Goal: Task Accomplishment & Management: Manage account settings

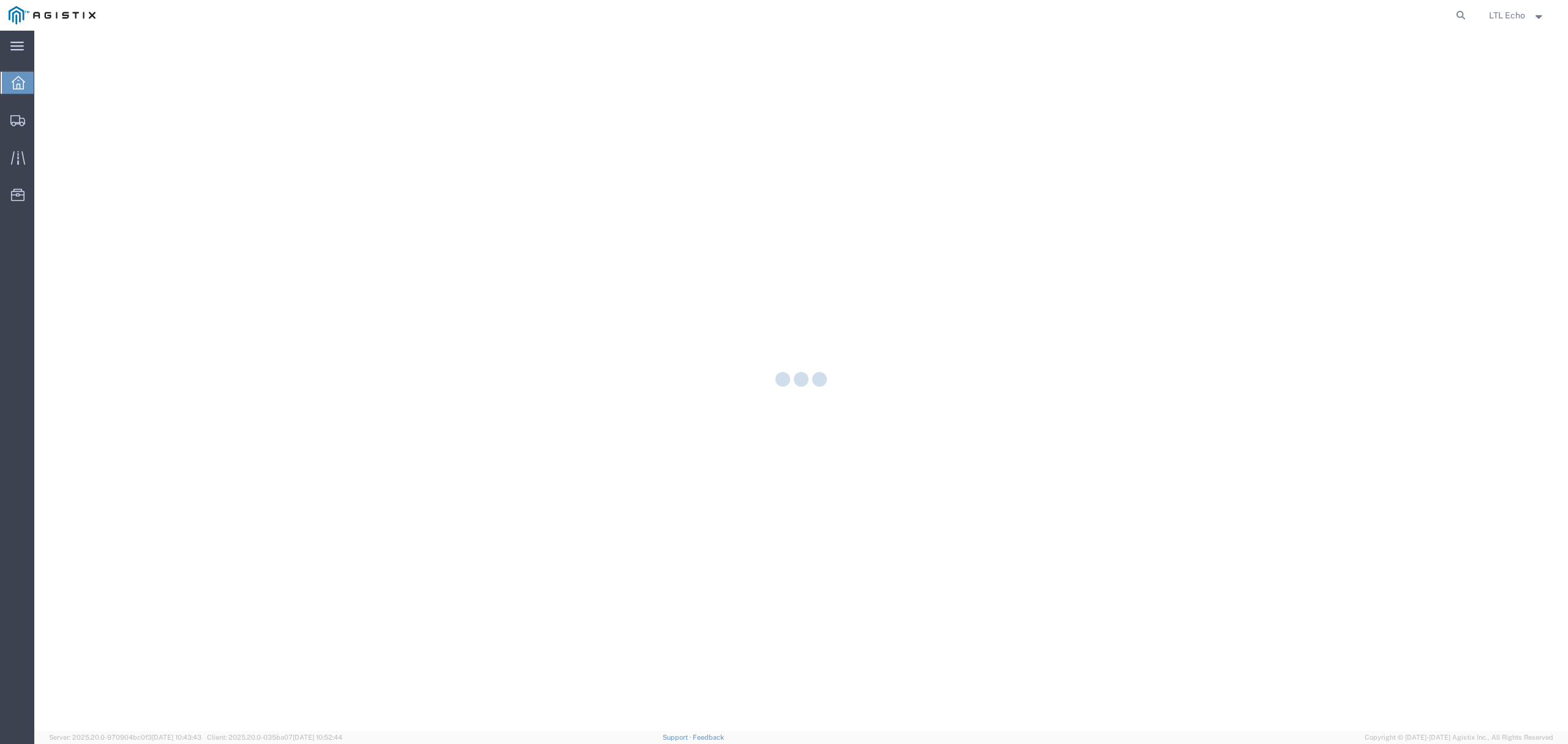
click at [1452, 13] on form at bounding box center [1462, 15] width 20 height 31
click at [1456, 15] on icon at bounding box center [1460, 14] width 17 height 17
click at [1400, 20] on input "search" at bounding box center [1265, 15] width 372 height 30
paste input "56640968"
type input "56640968"
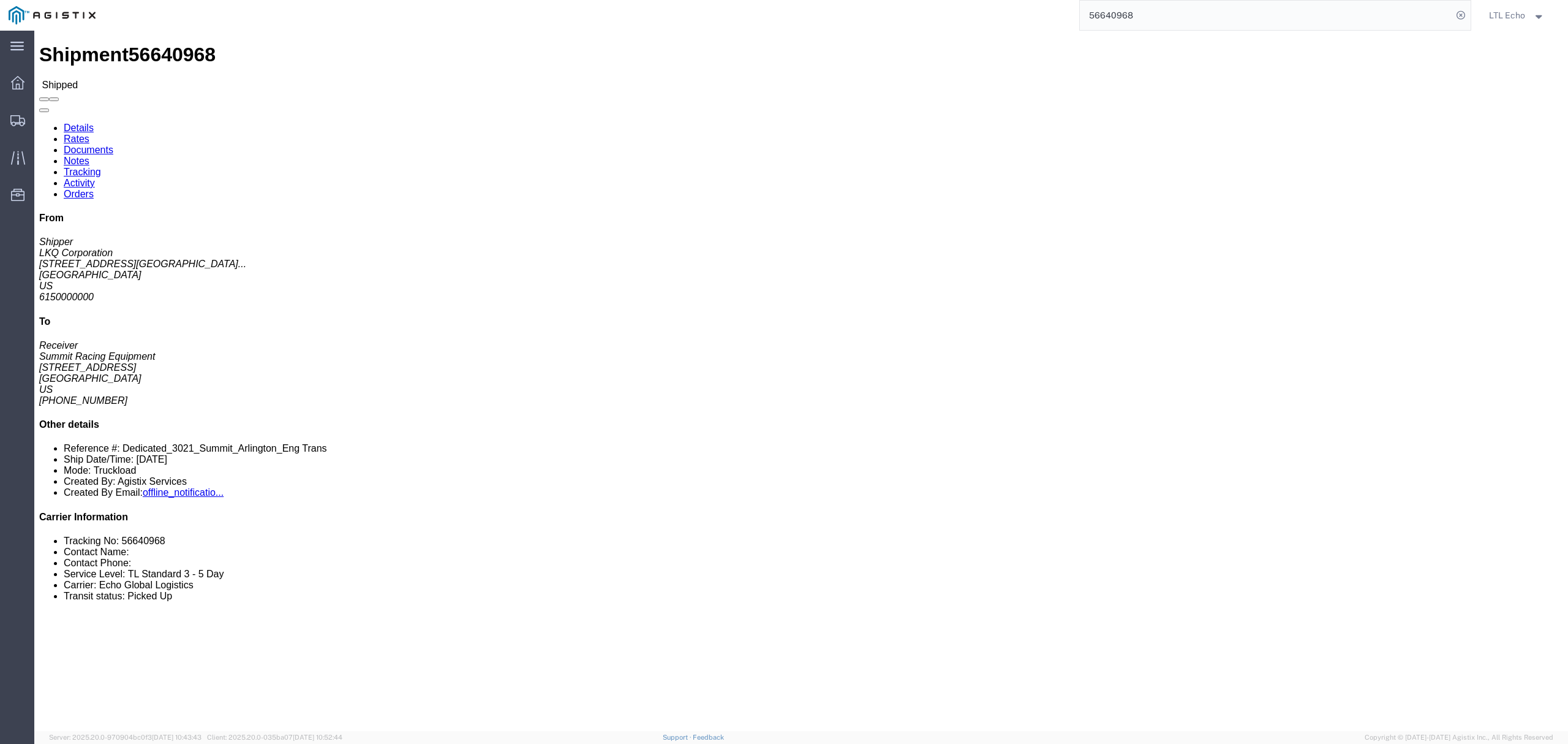
click link "Tracking"
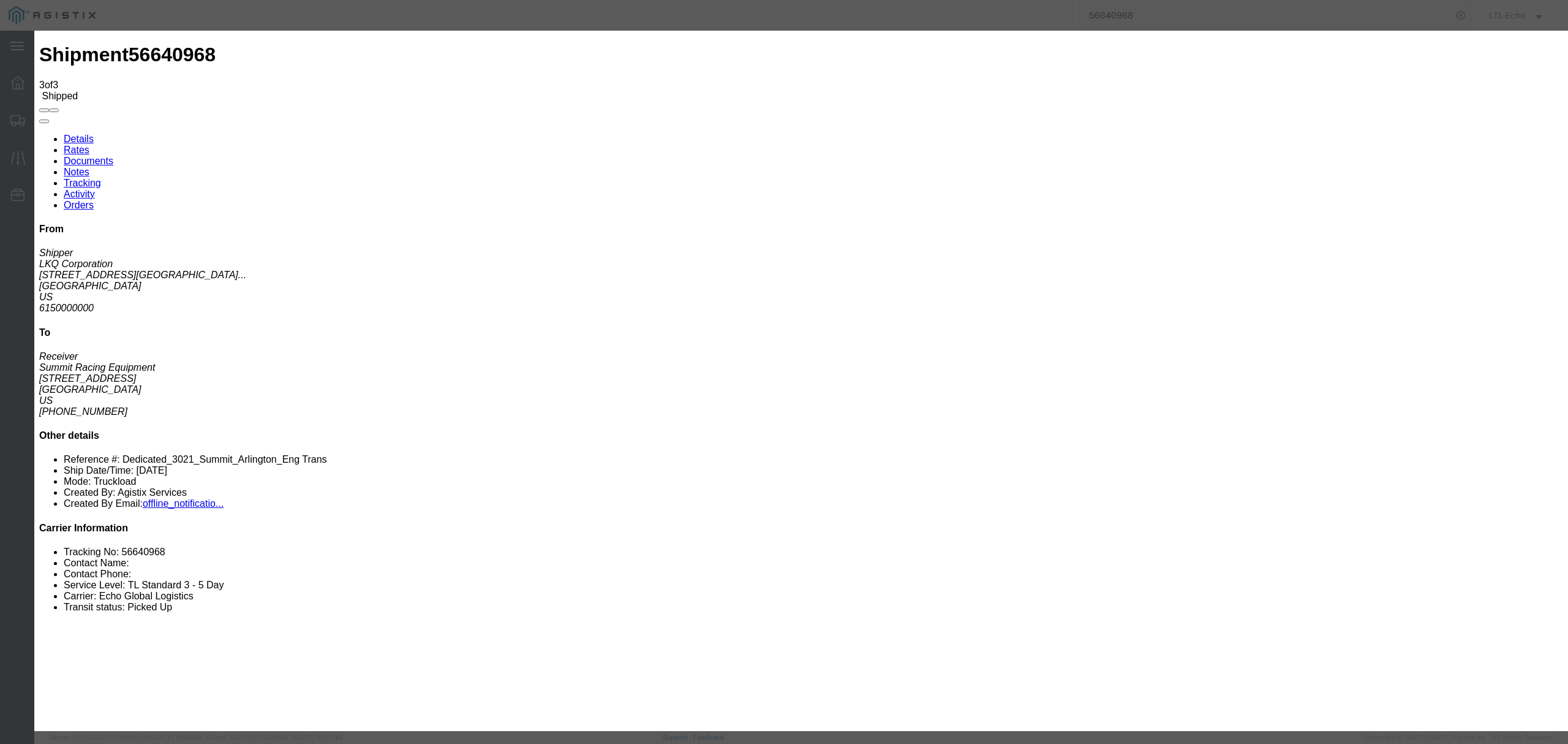
select select "AWATPICK"
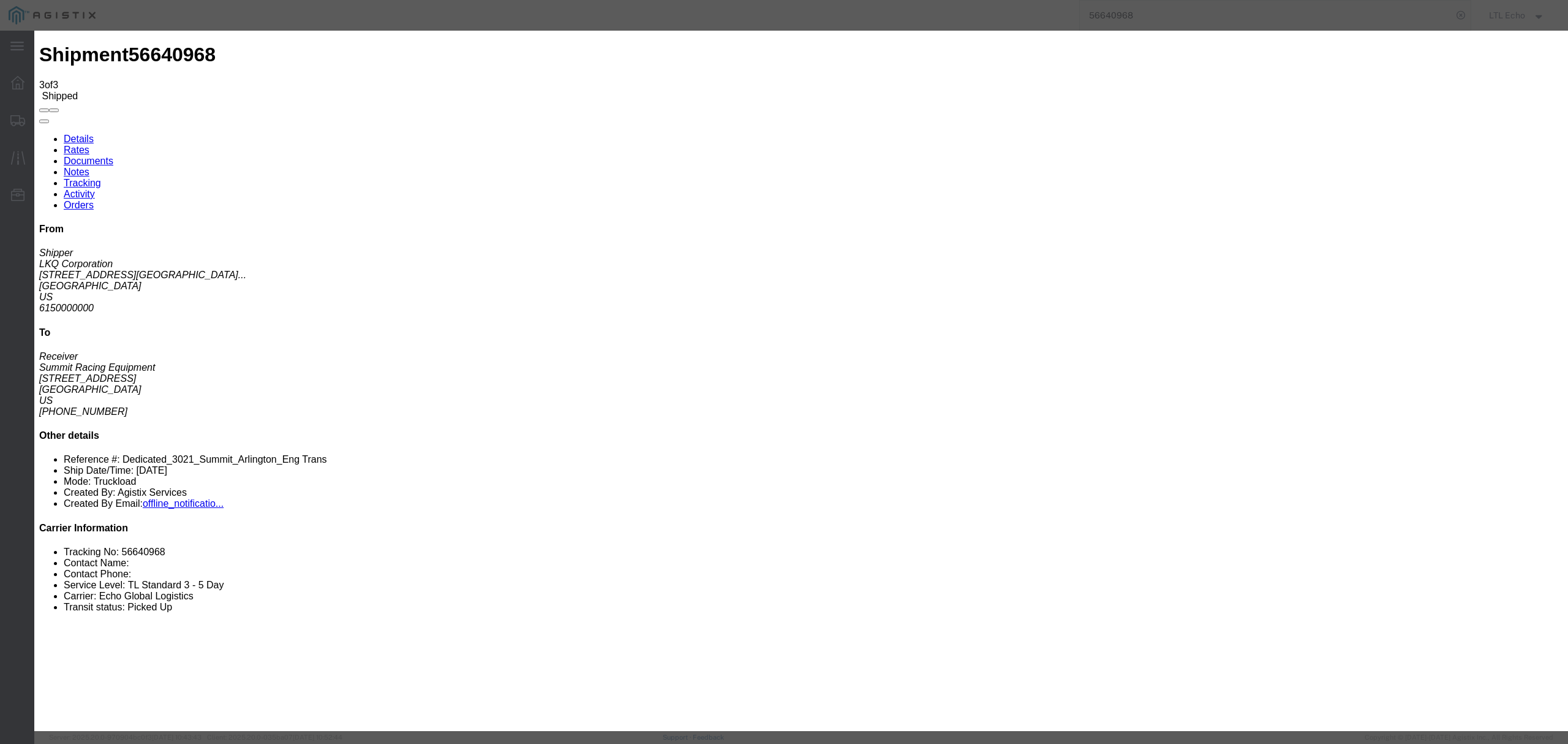
type input "10/02/2025"
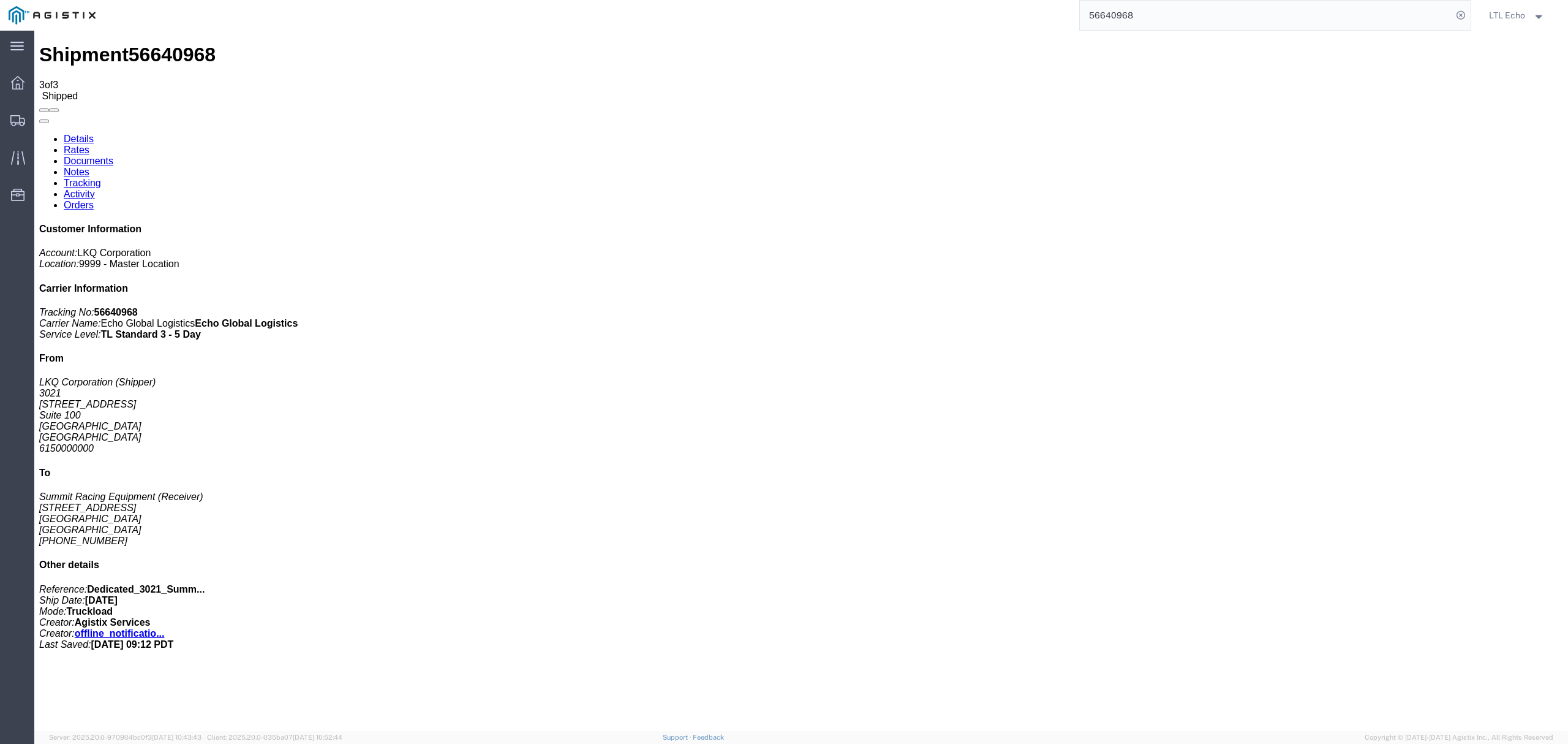
click at [1109, 20] on input "56640968" at bounding box center [1265, 15] width 372 height 30
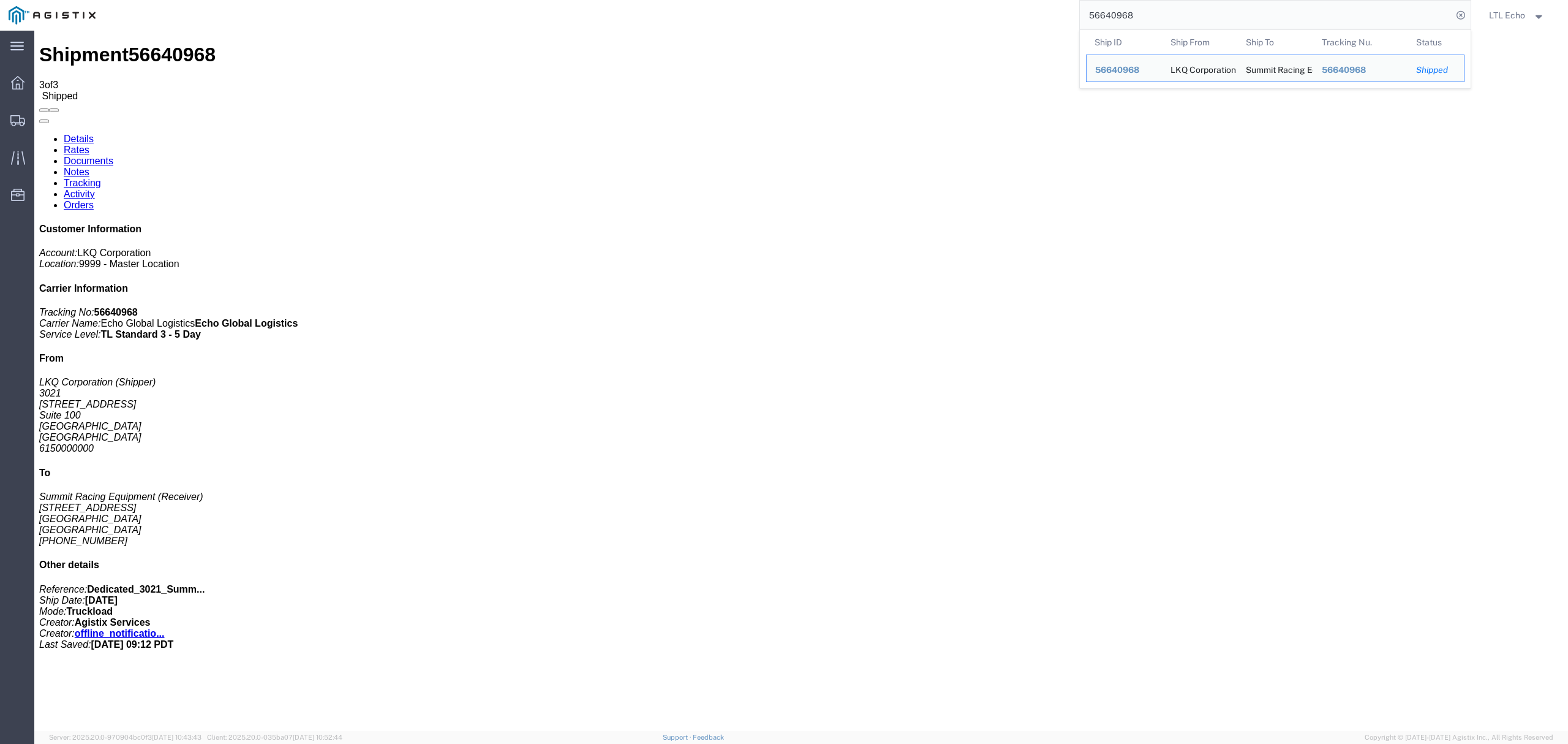
click at [1109, 20] on input "56640968" at bounding box center [1265, 15] width 372 height 30
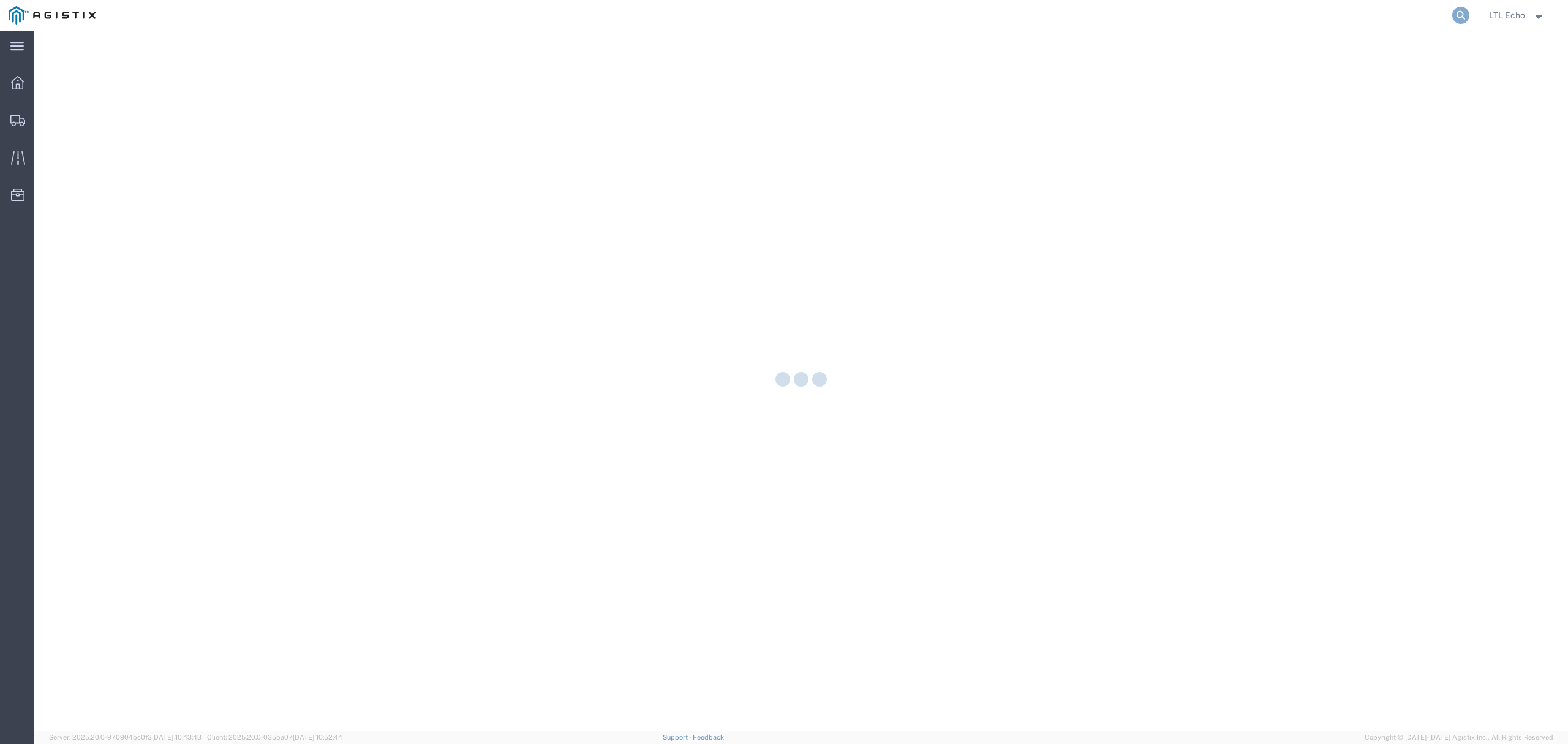
click at [1456, 11] on icon at bounding box center [1460, 14] width 17 height 17
click at [1427, 11] on input "search" at bounding box center [1265, 15] width 372 height 30
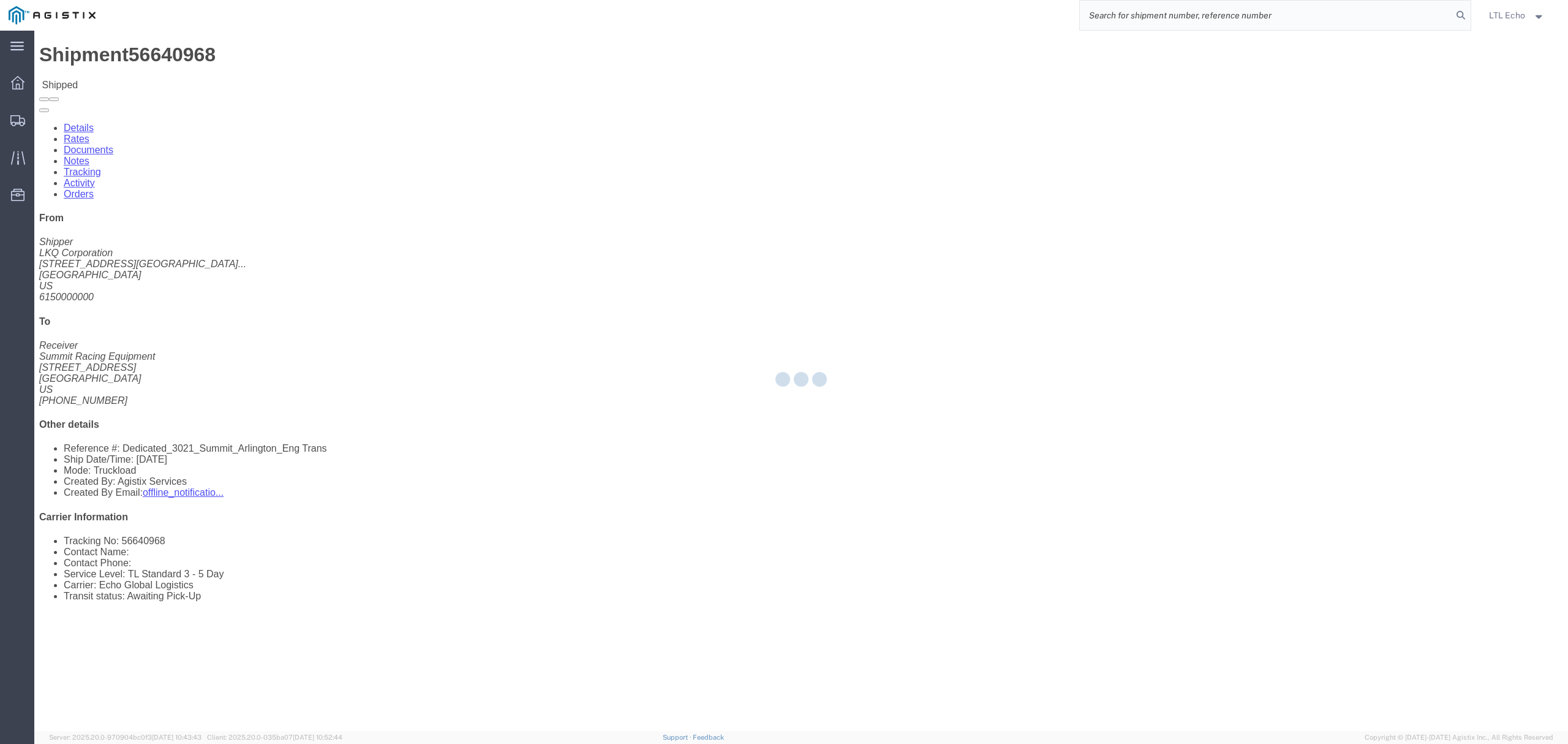
paste input "56640968"
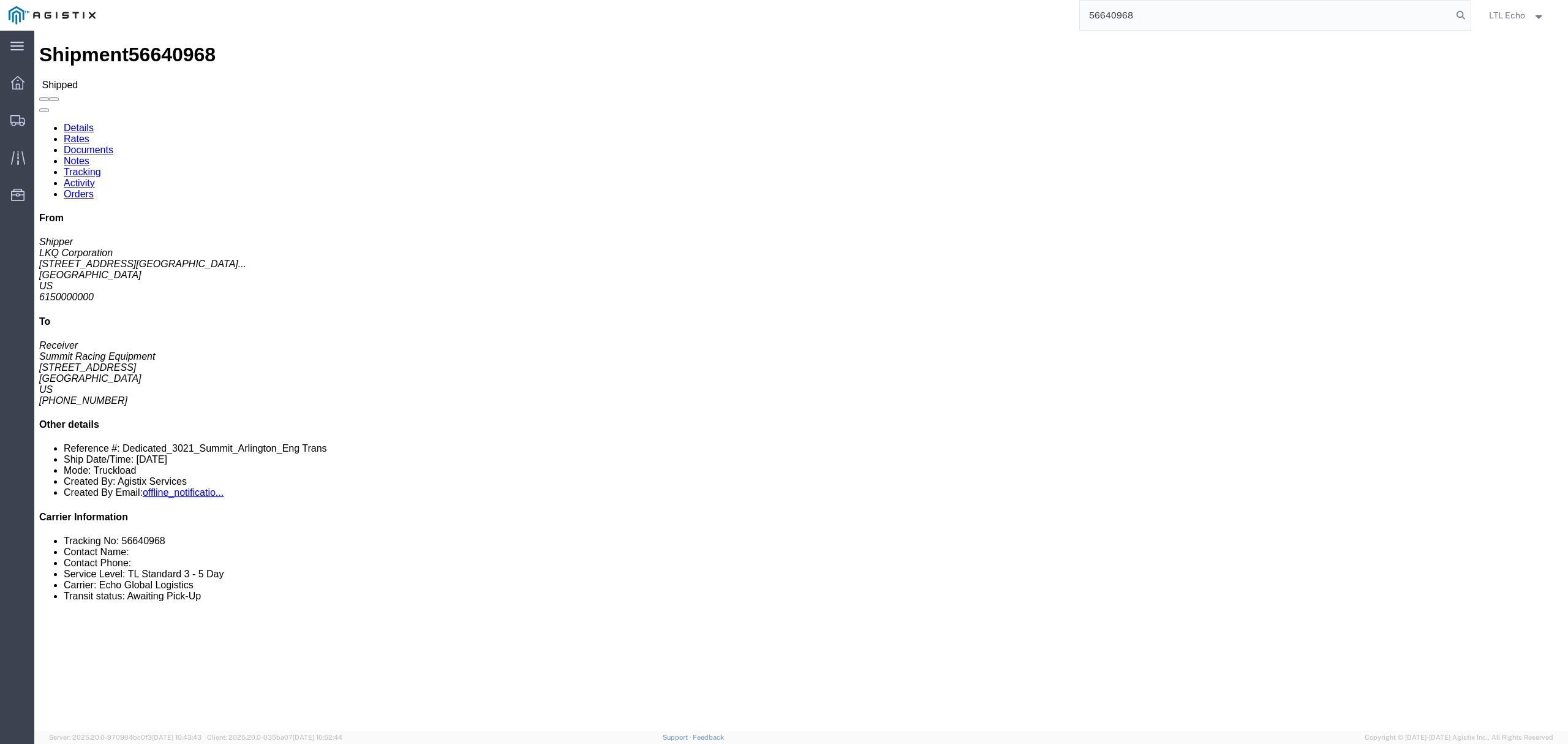
type input "56640968"
click link "Tracking"
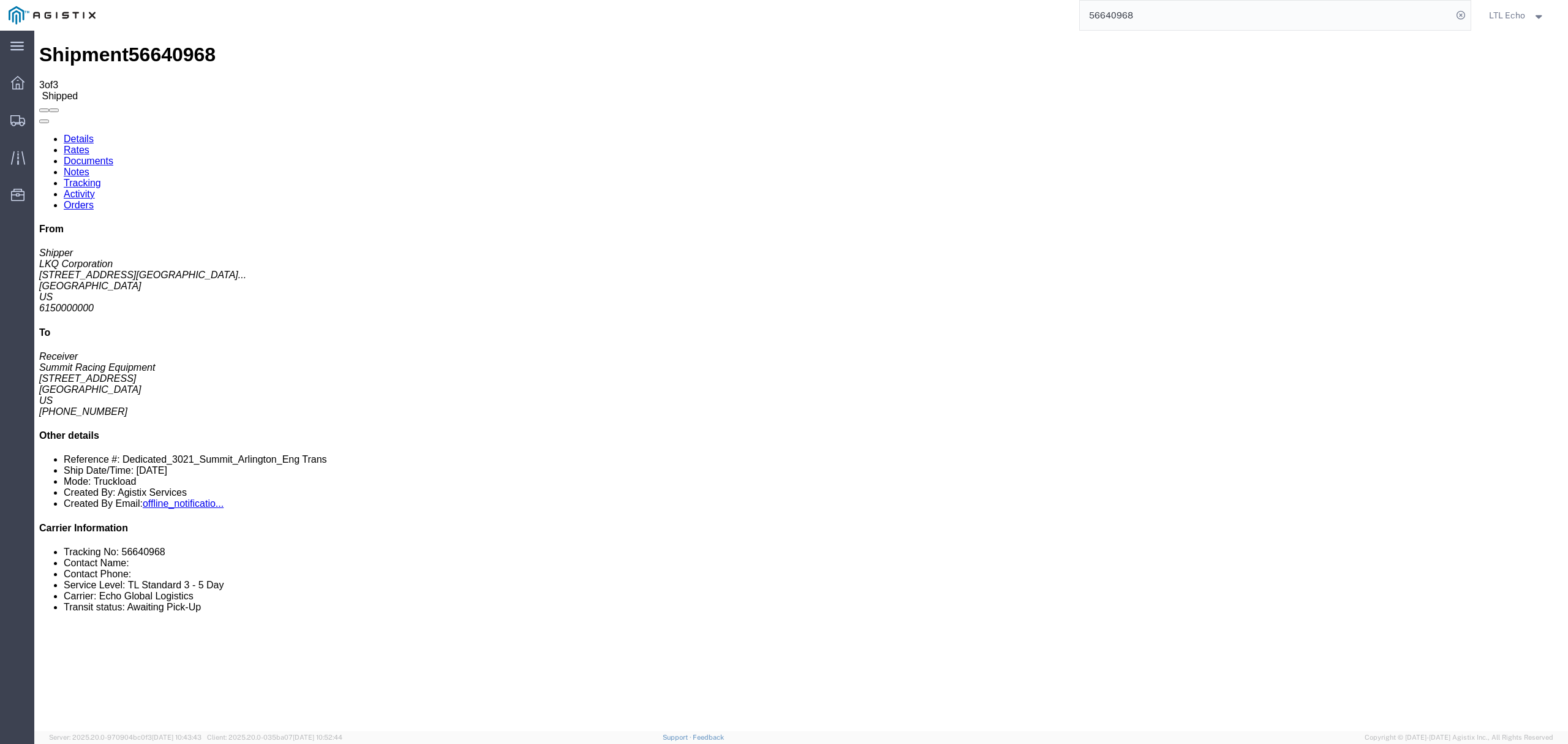
drag, startPoint x: 682, startPoint y: 118, endPoint x: 716, endPoint y: 118, distance: 34.0
click at [837, 133] on ul "Details Rates Documents Notes Tracking Activity Orders" at bounding box center [802, 172] width 1524 height 77
click at [855, 133] on ul "Details Rates Documents Notes Tracking Activity Orders" at bounding box center [802, 172] width 1524 height 77
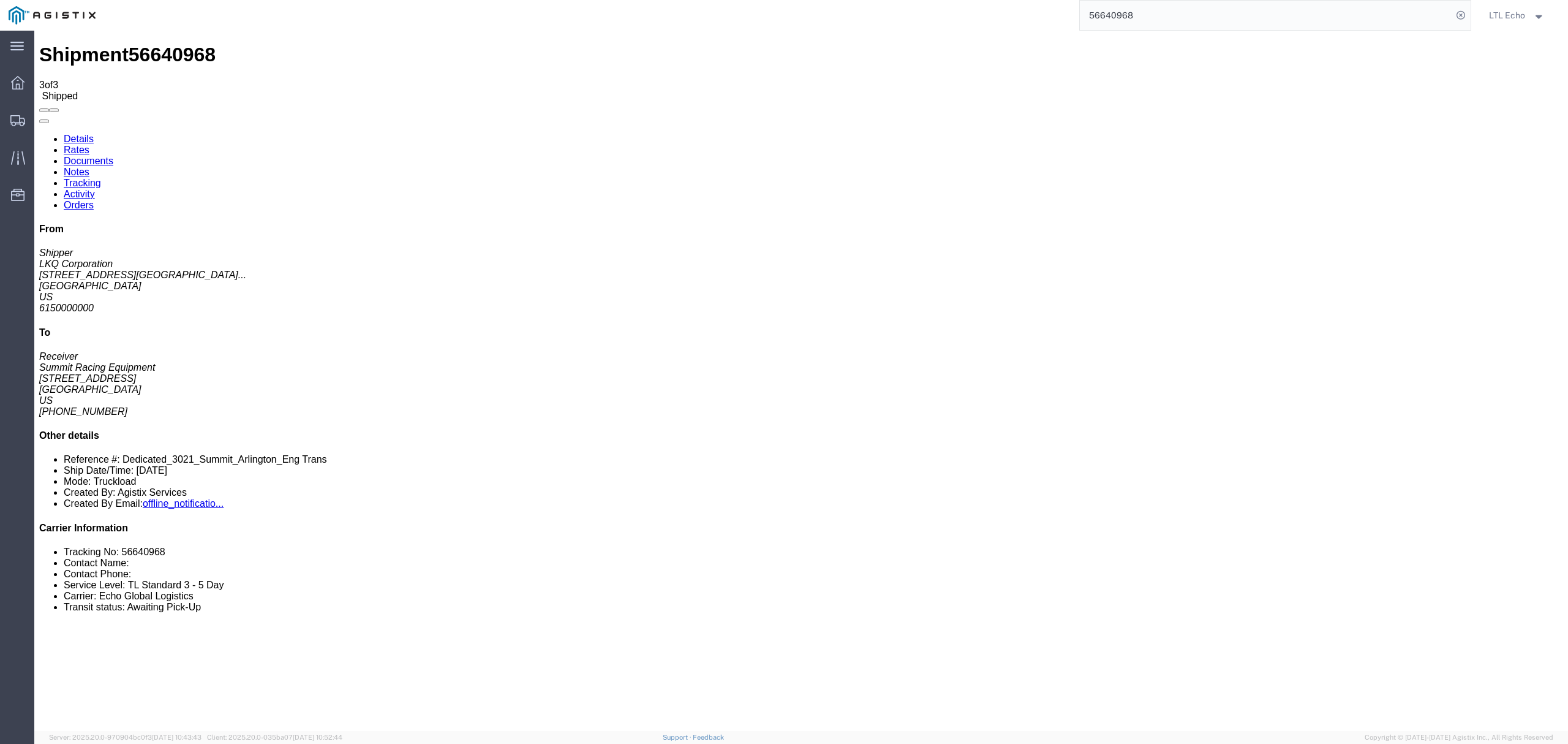
click at [7, 113] on div at bounding box center [18, 120] width 34 height 24
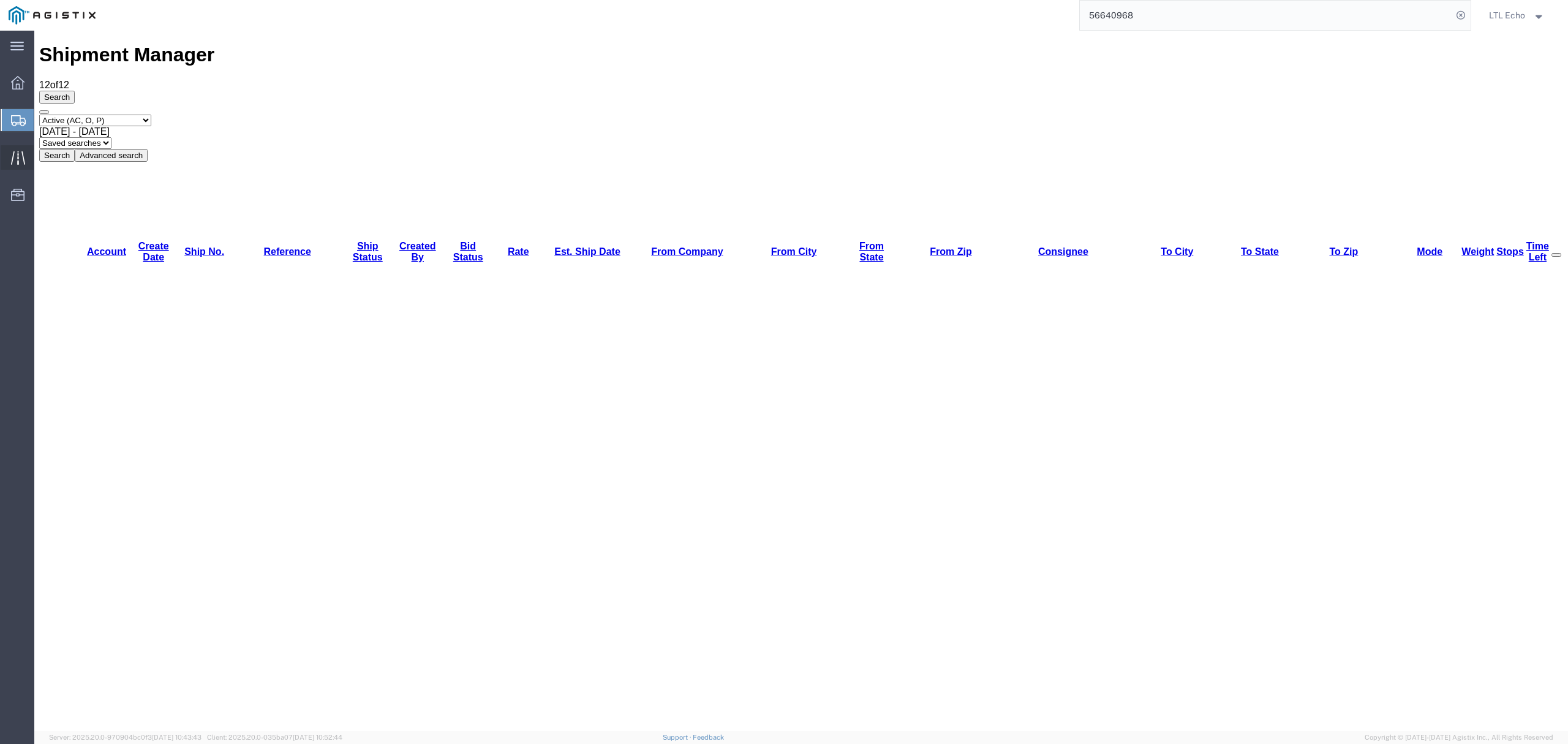
click at [13, 152] on icon at bounding box center [18, 158] width 14 height 14
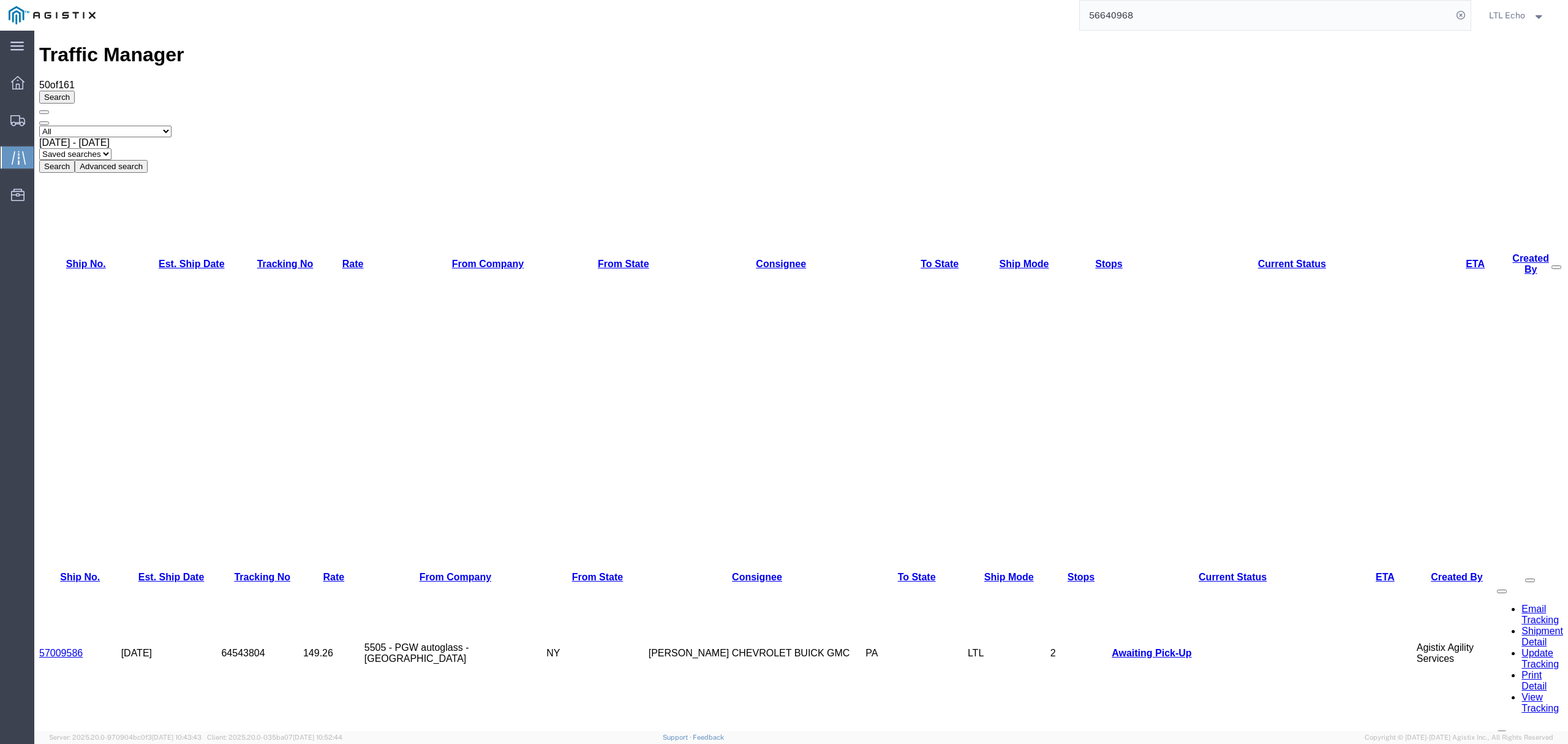
click at [112, 149] on select "Saved searches LKQ TL PGW TL Won" at bounding box center [76, 154] width 72 height 12
select select "LKQ TL"
click at [112, 149] on select "Saved searches LKQ TL PGW TL Won" at bounding box center [76, 154] width 72 height 12
click at [66, 259] on link "Ship No." at bounding box center [86, 264] width 40 height 11
click at [159, 259] on link "Est. Ship Date" at bounding box center [191, 264] width 66 height 11
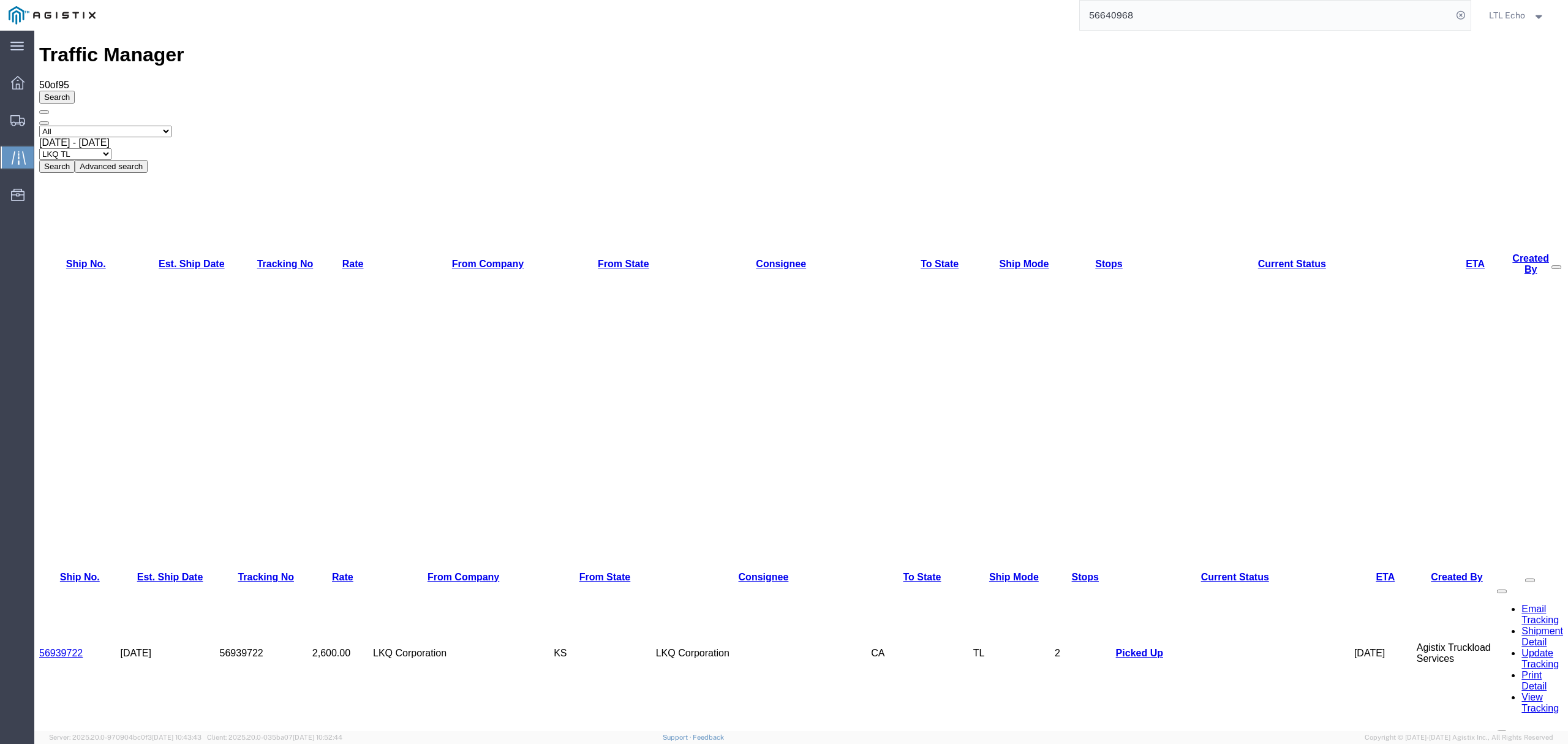
click at [60, 648] on link "56939722" at bounding box center [61, 653] width 43 height 11
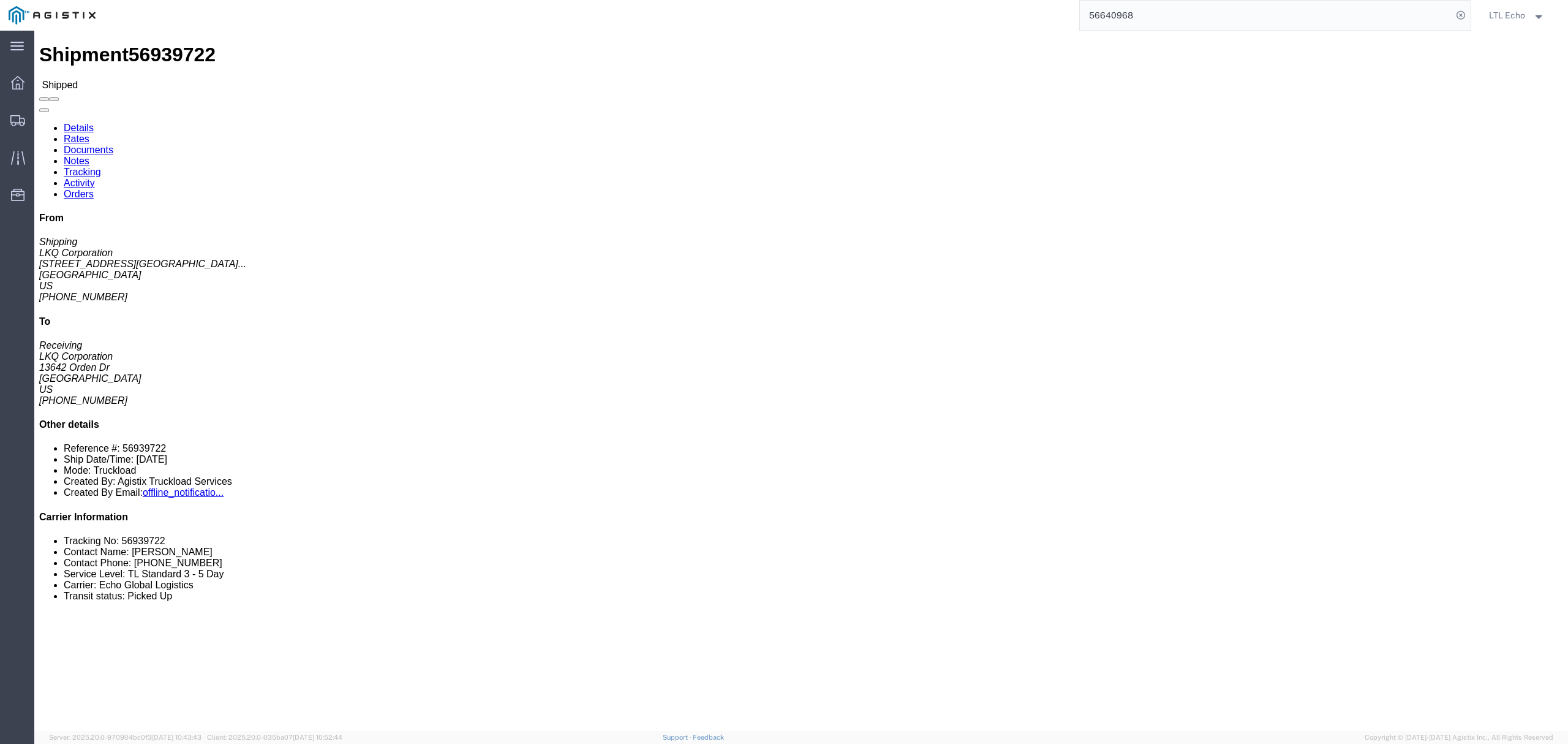
drag, startPoint x: 57, startPoint y: 136, endPoint x: 811, endPoint y: 222, distance: 758.9
click div "Ship From LKQ Corporation (Shipping) 3021 24550 West 43rd Street Suite 100 Shaw…"
click li "Tracking No: 56939722"
copy li "56939722"
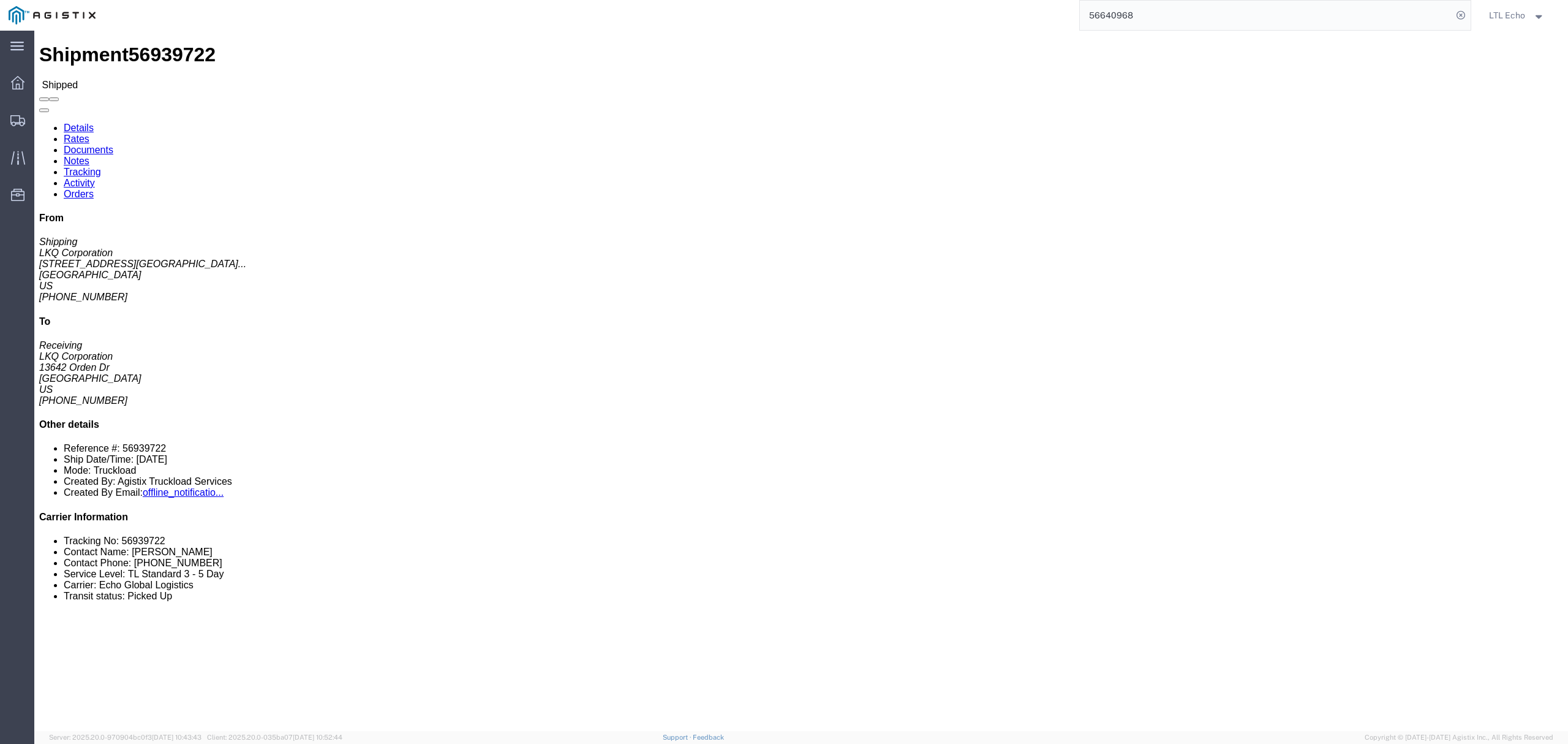
click address "LKQ Corporation (Shipping) 3021 24550 West 43rd Street Suite 100 Shawnee, KS 66…"
click address "LKQ Corporation (Receiving) 3198 13642 Orden Dr Santa Fe Springs, CA 90670 Unit…"
copy address "90670"
click address "LKQ Corporation (Shipping) 3021 24550 West 43rd Street Suite 100 Shawnee, KS 66…"
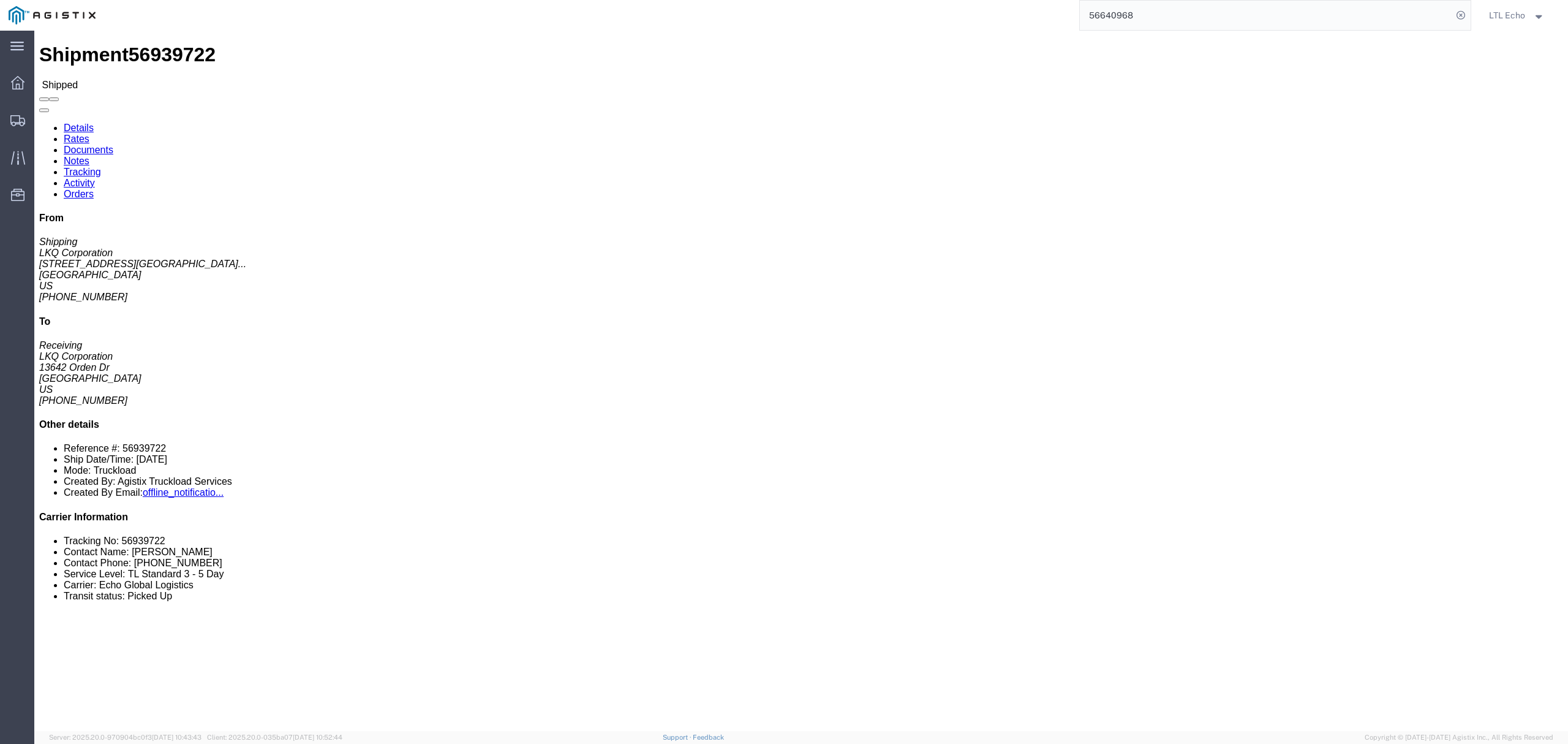
click address "LKQ Corporation (Shipping) 3021 24550 West 43rd Street Suite 100 Shawnee, KS 66…"
copy address "66226"
click link "Tracking"
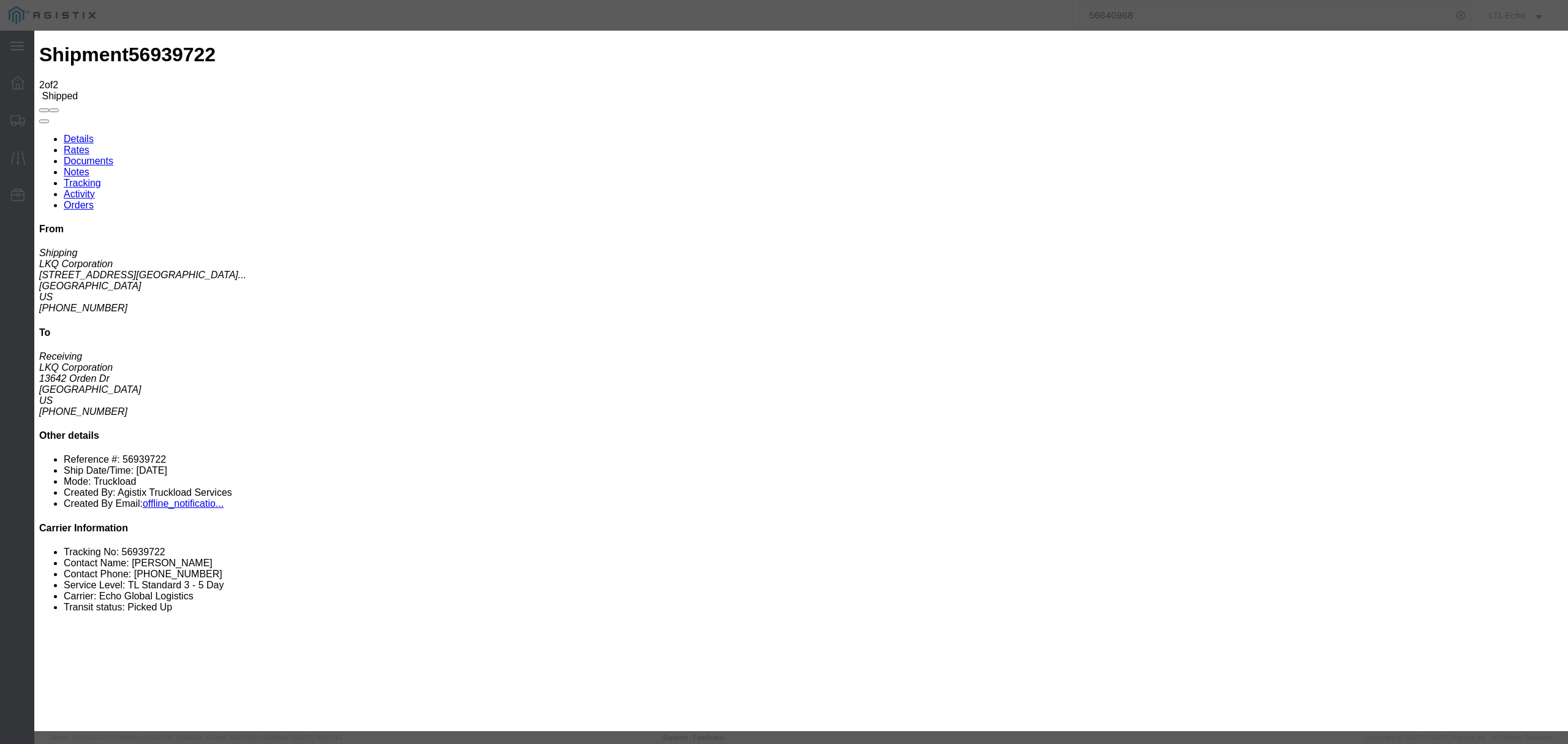
type input "10/02/2025"
type input "11:00 AM"
select select "DELIVRED"
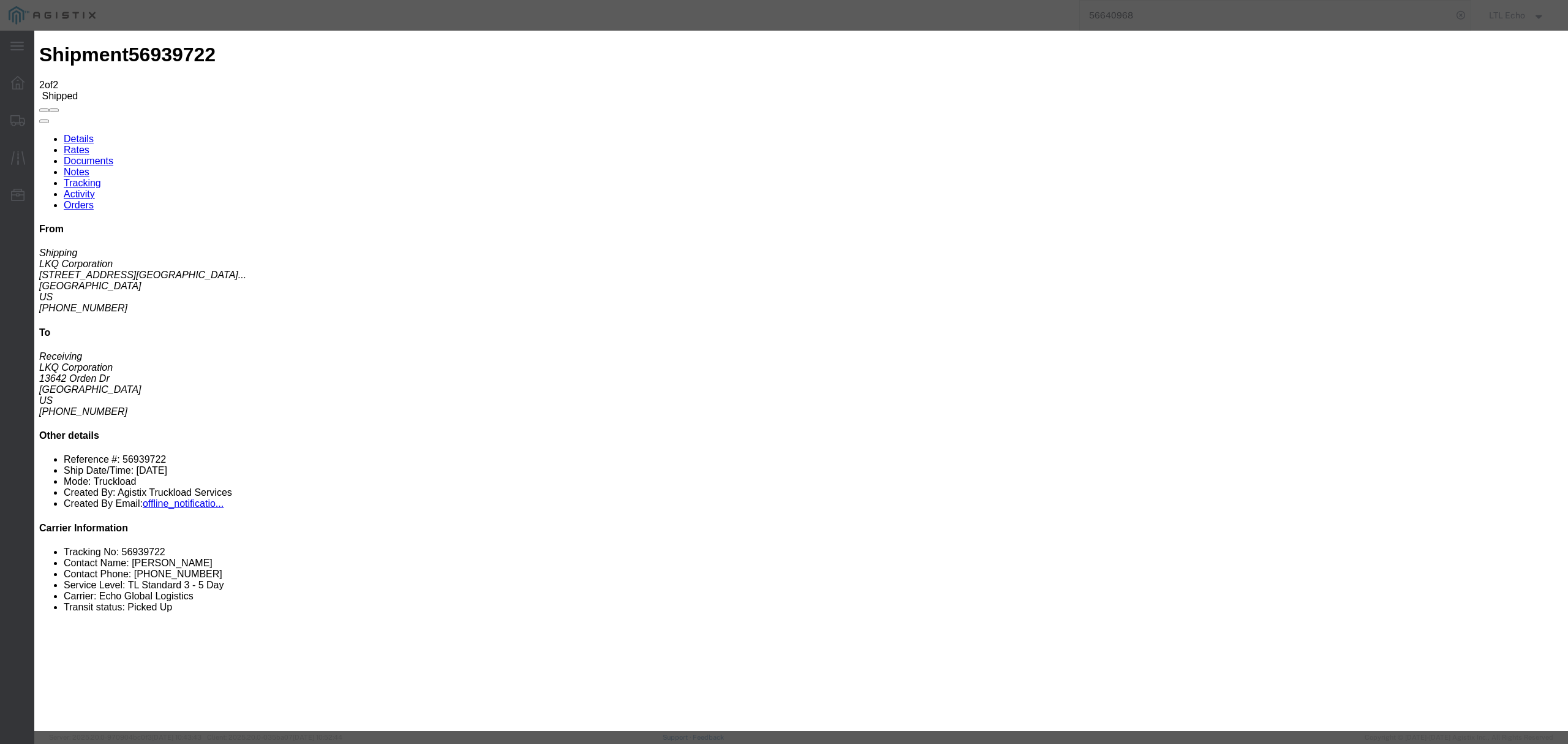
type input "09/29/2025"
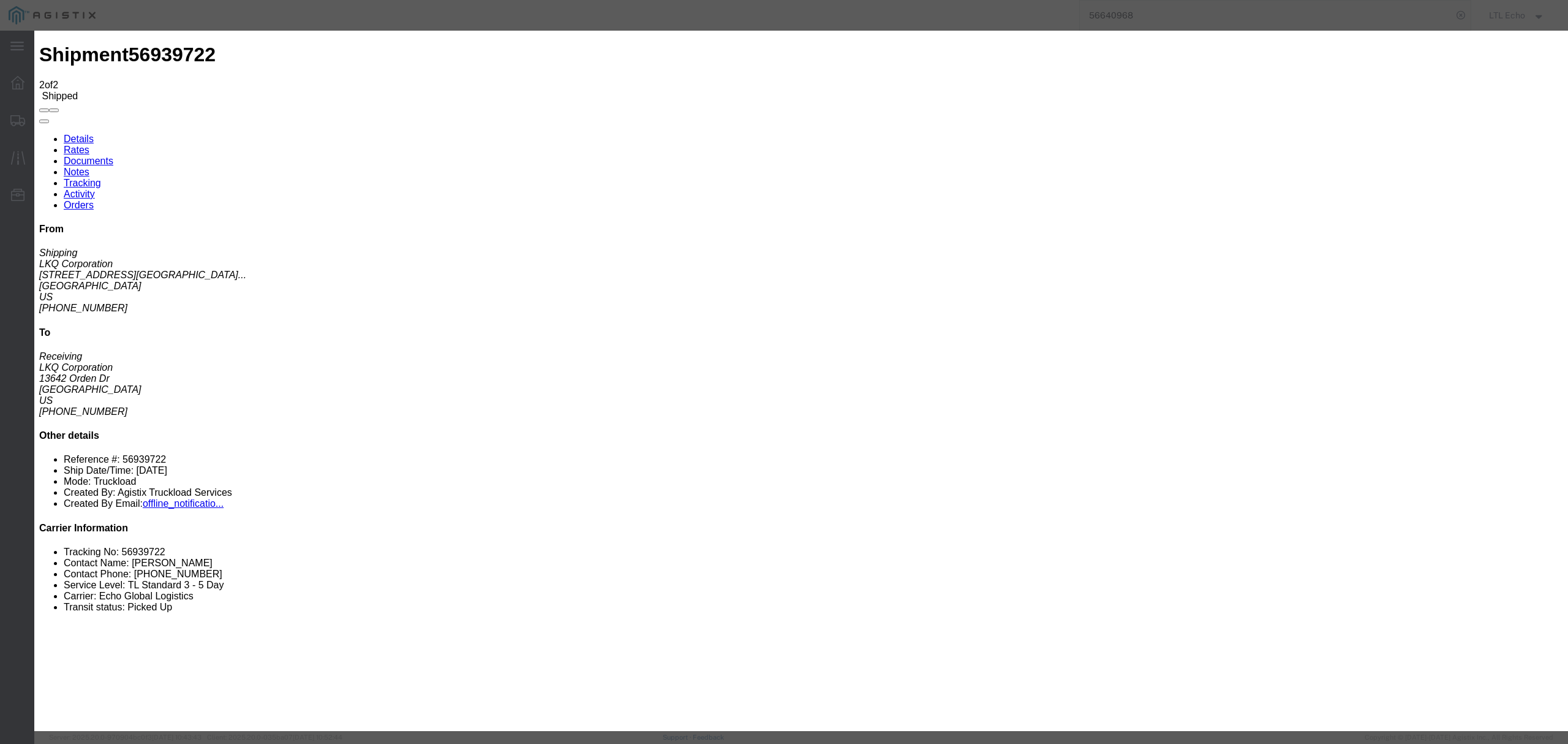
type input "09/29/2025"
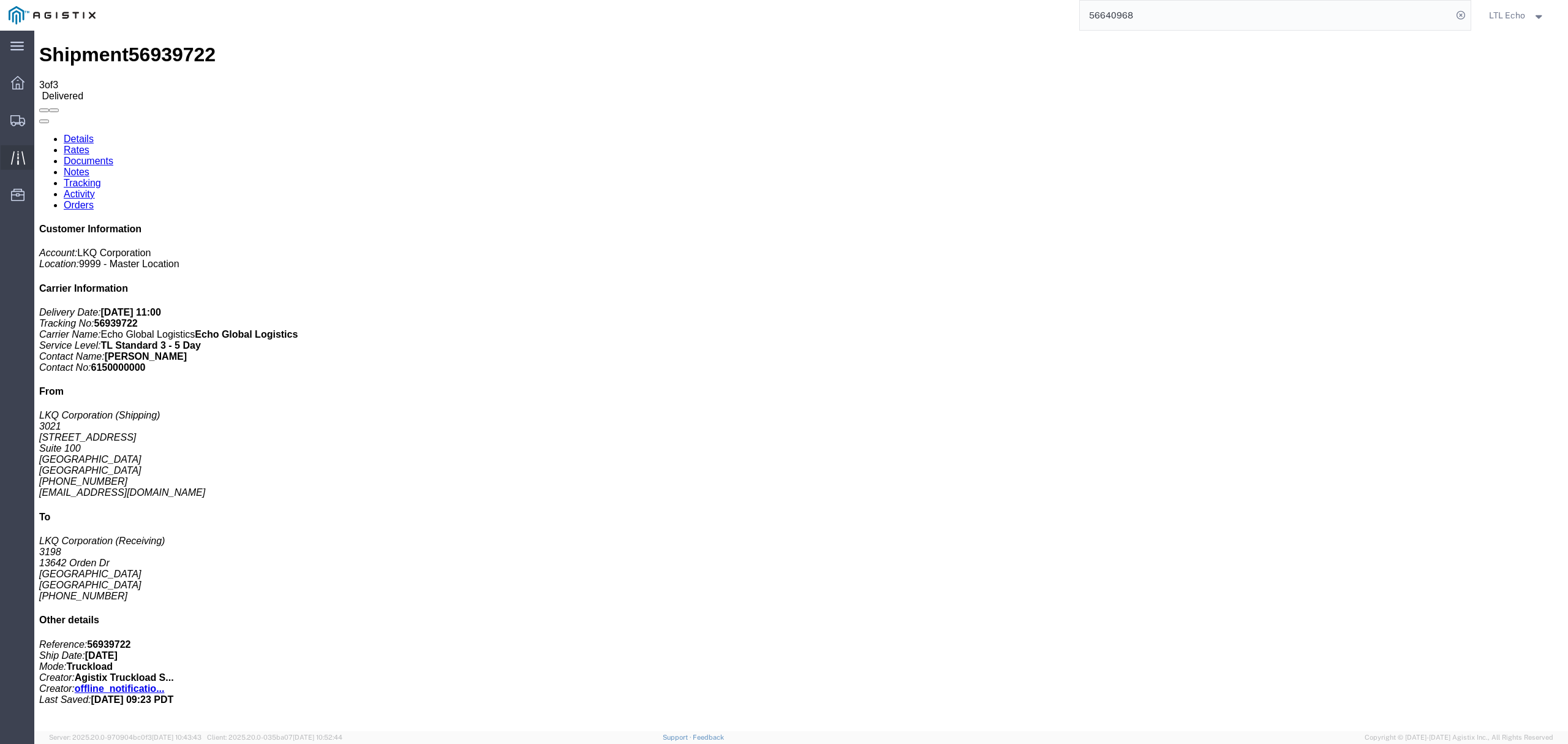
click at [14, 149] on div at bounding box center [18, 157] width 34 height 24
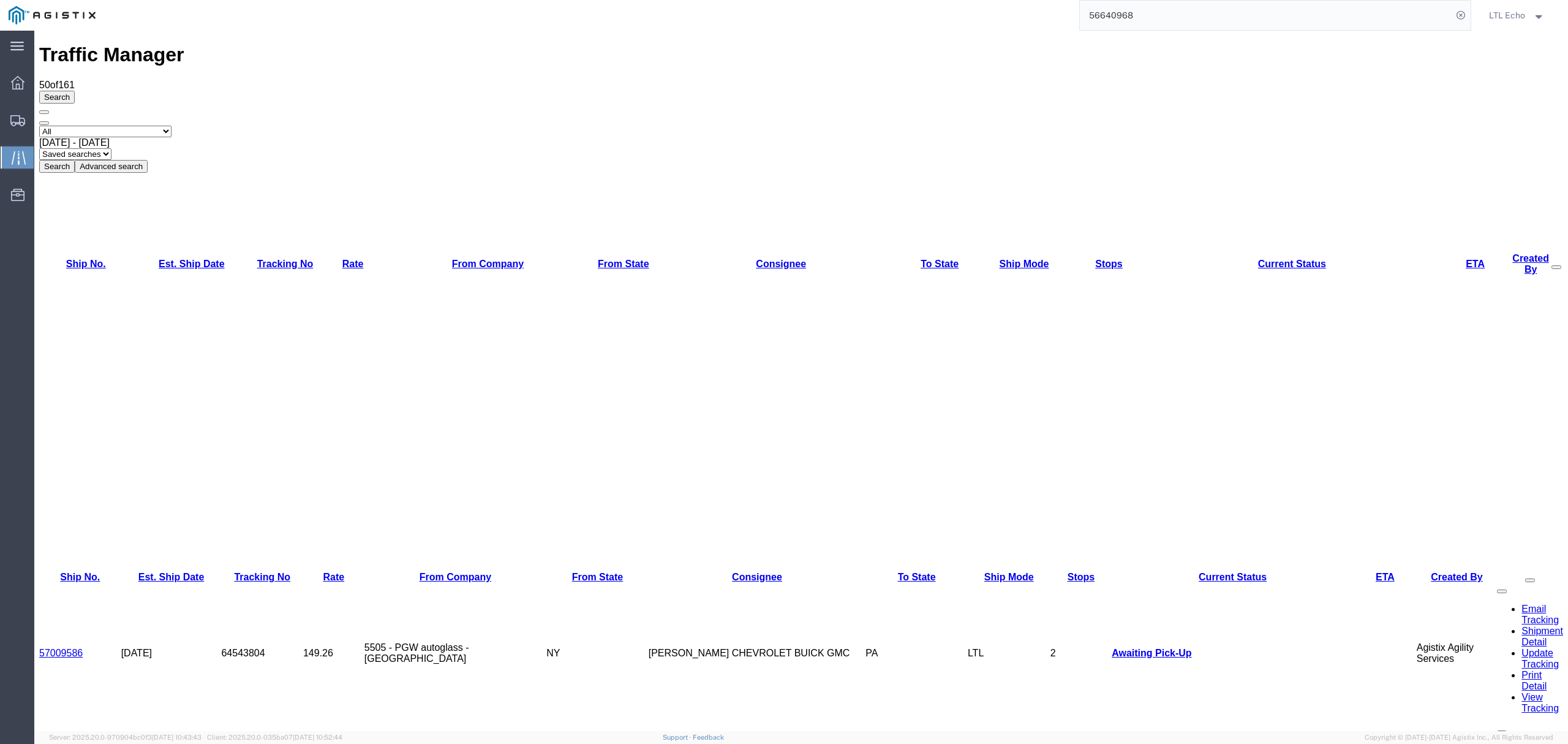
click at [112, 149] on select "Saved searches LKQ TL PGW TL Won" at bounding box center [76, 154] width 72 height 12
select select "LKQ TL"
click at [112, 149] on select "Saved searches LKQ TL PGW TL Won" at bounding box center [76, 154] width 72 height 12
click at [163, 259] on link "Est. Ship Date" at bounding box center [191, 264] width 66 height 11
click at [75, 159] on button "Search" at bounding box center [57, 166] width 35 height 13
